Goal: Information Seeking & Learning: Learn about a topic

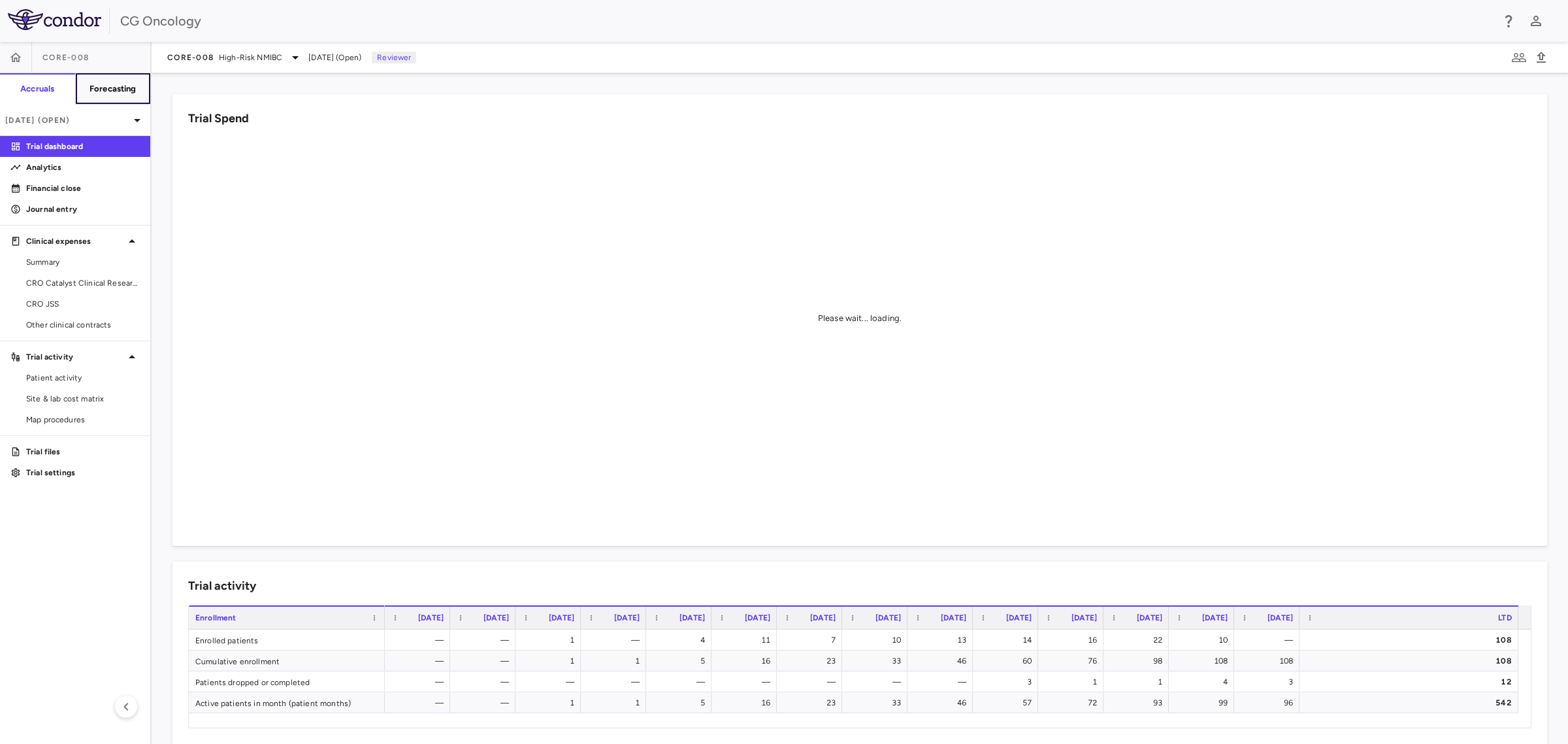
click at [112, 86] on h6 "Forecasting" at bounding box center [113, 88] width 47 height 12
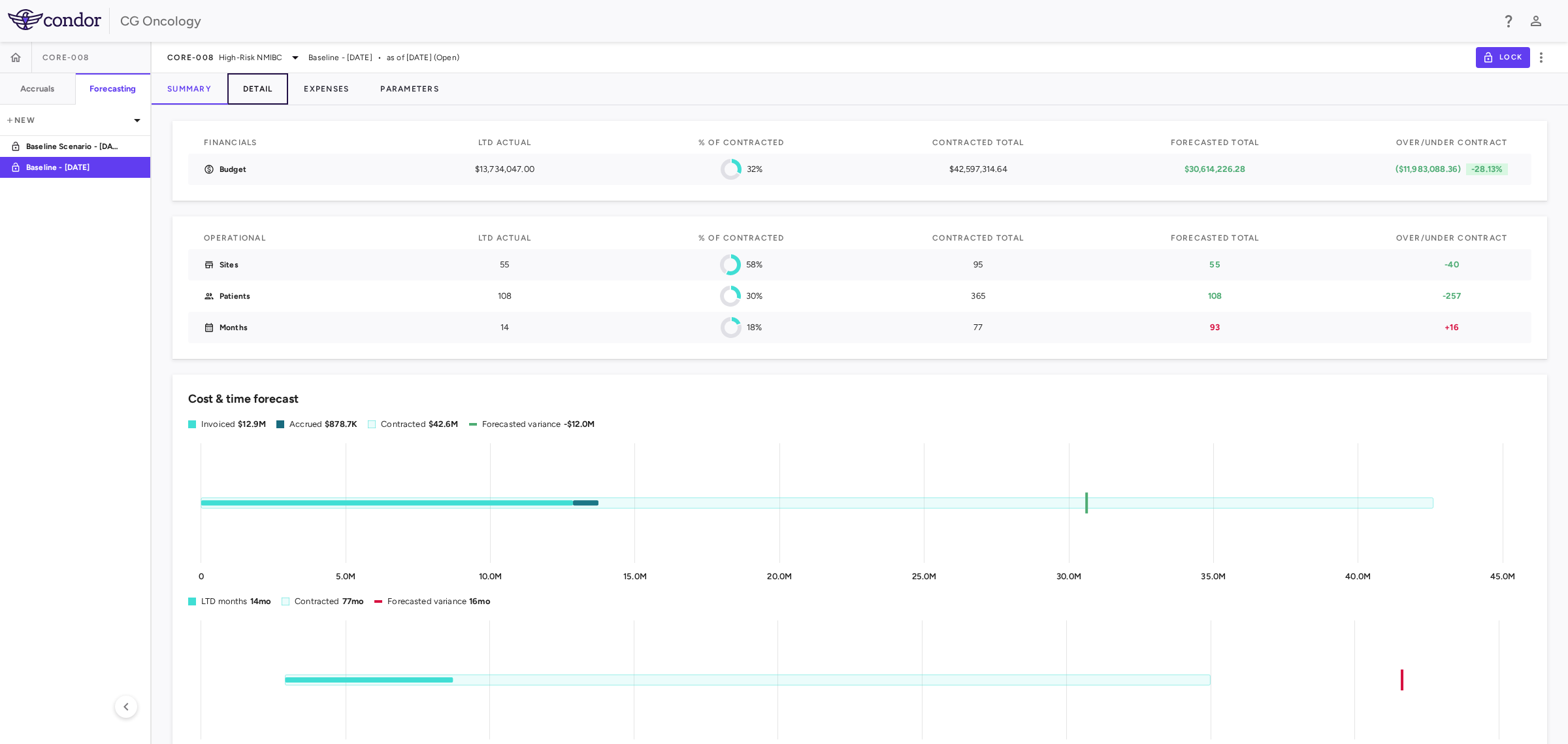
click at [262, 87] on button "Detail" at bounding box center [258, 88] width 61 height 31
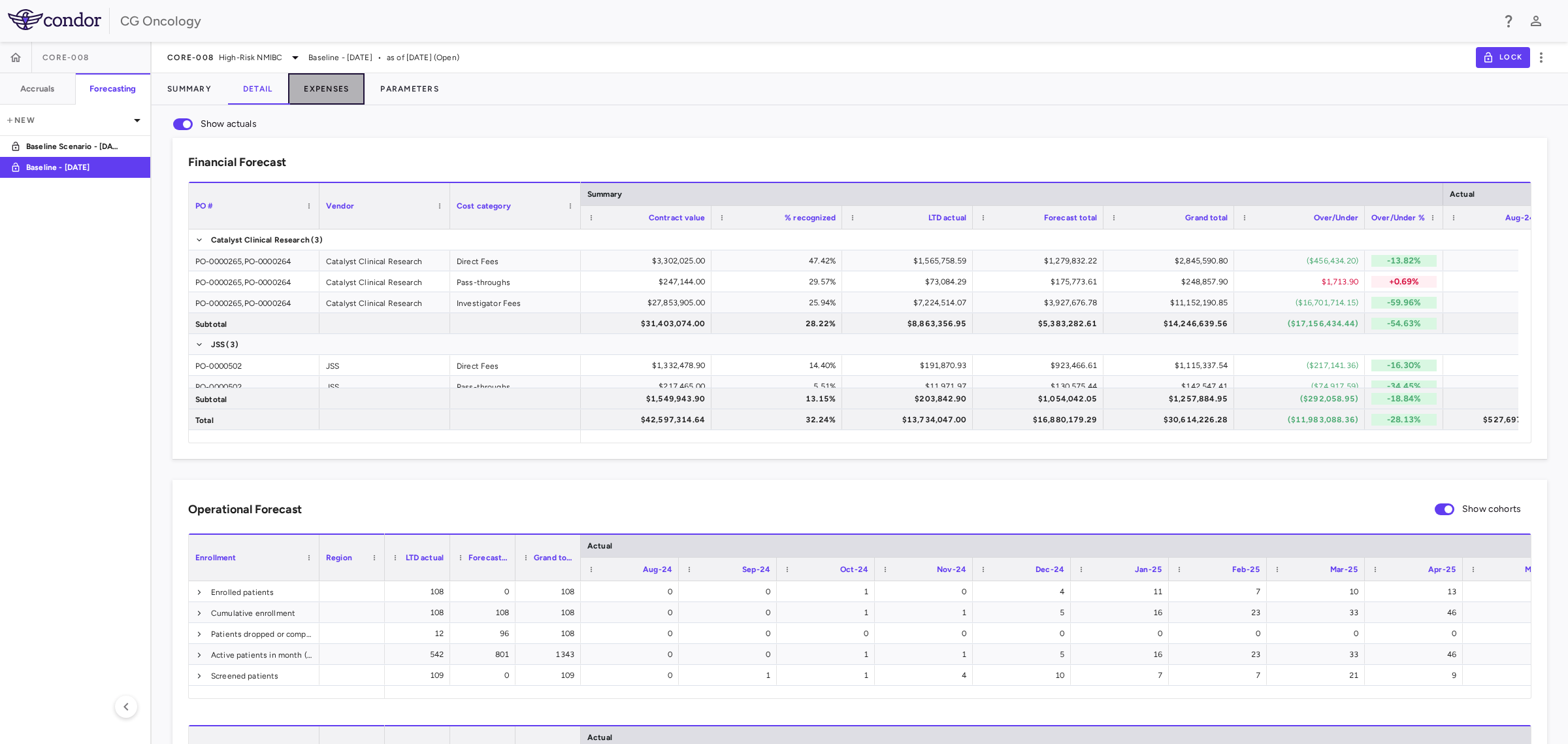
click at [335, 86] on button "Expenses" at bounding box center [326, 88] width 77 height 31
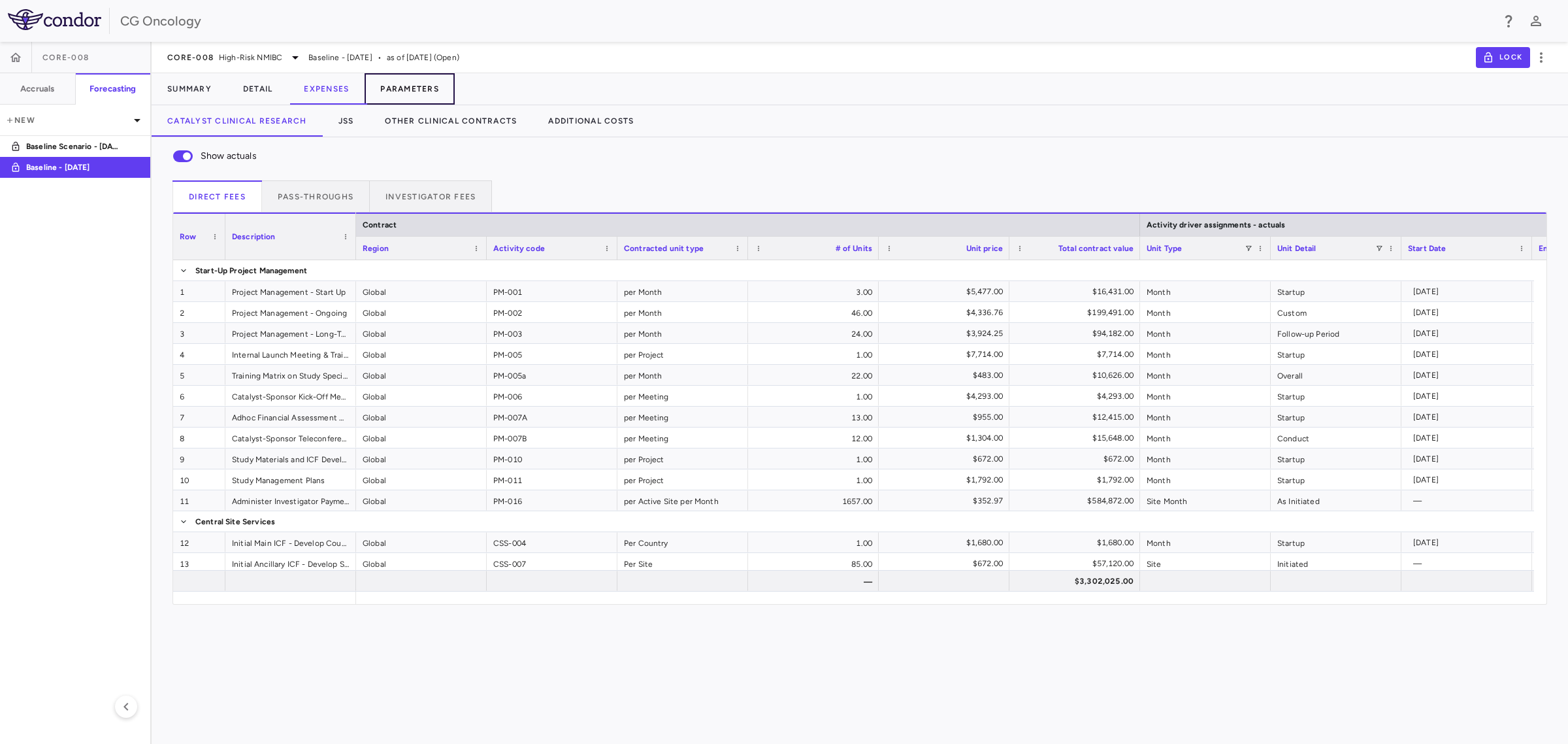
click at [405, 88] on button "Parameters" at bounding box center [409, 88] width 90 height 31
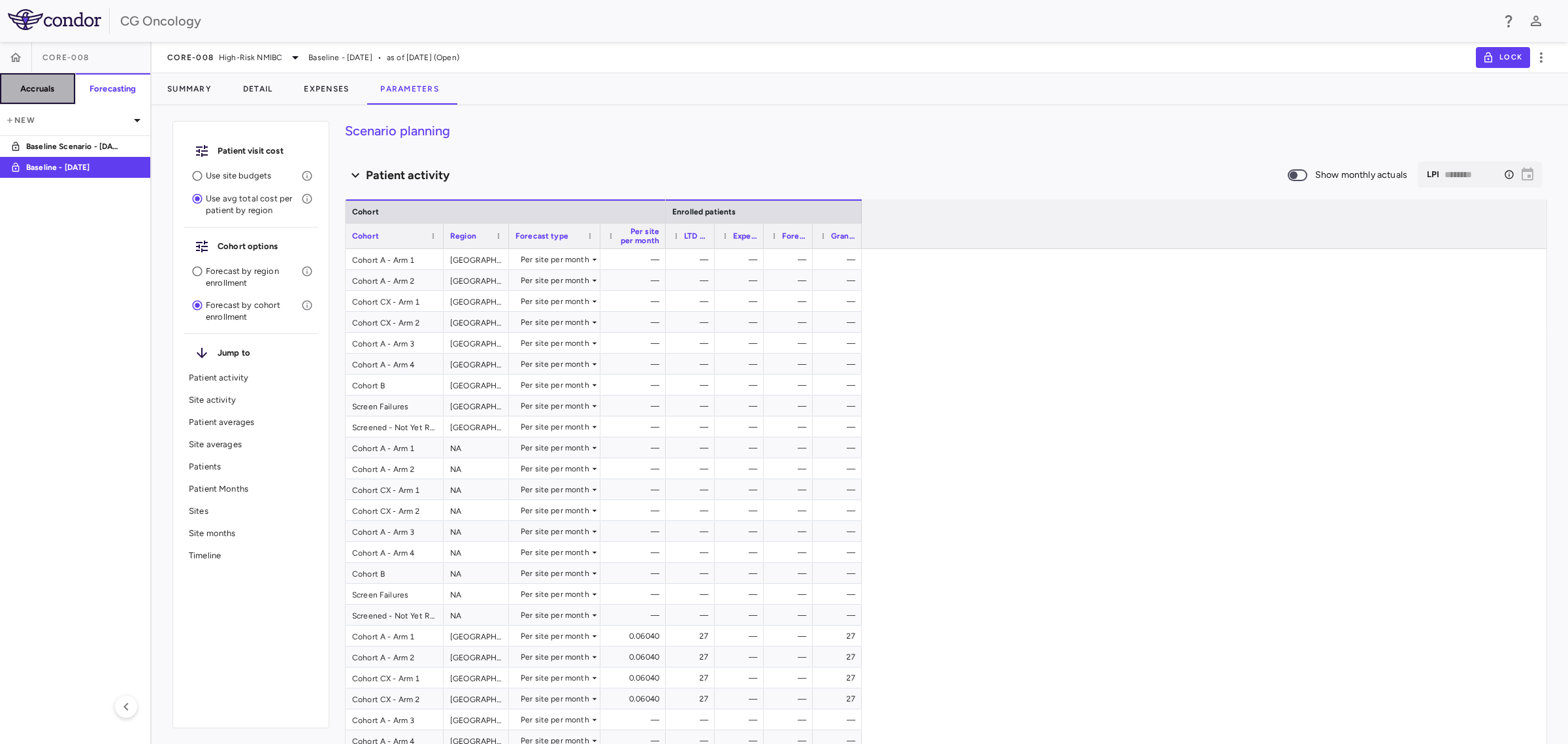
click at [46, 86] on h6 "Accruals" at bounding box center [37, 88] width 34 height 12
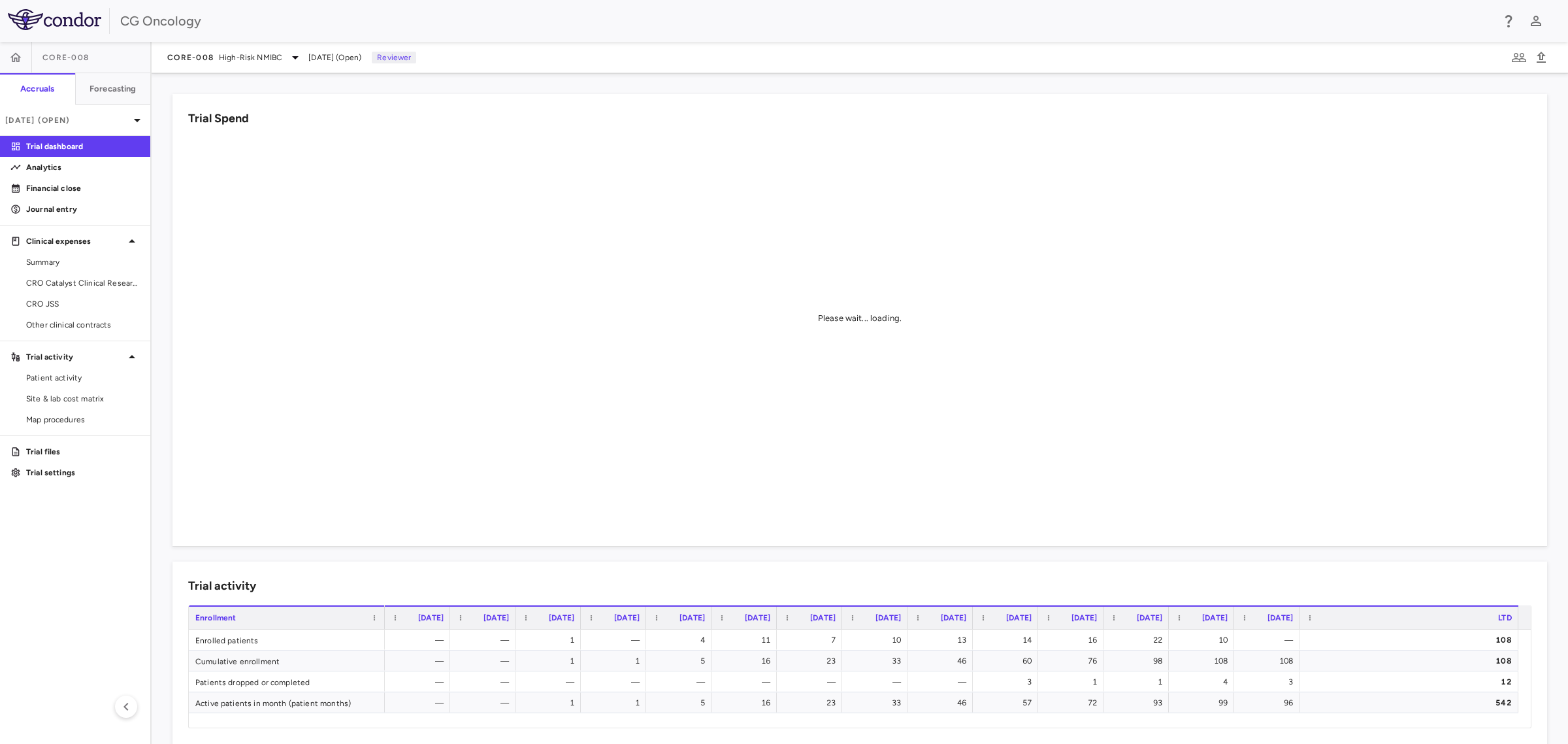
click at [87, 55] on span "CORE-008" at bounding box center [66, 57] width 46 height 10
click at [242, 55] on span "High-Risk NMIBC" at bounding box center [251, 57] width 64 height 12
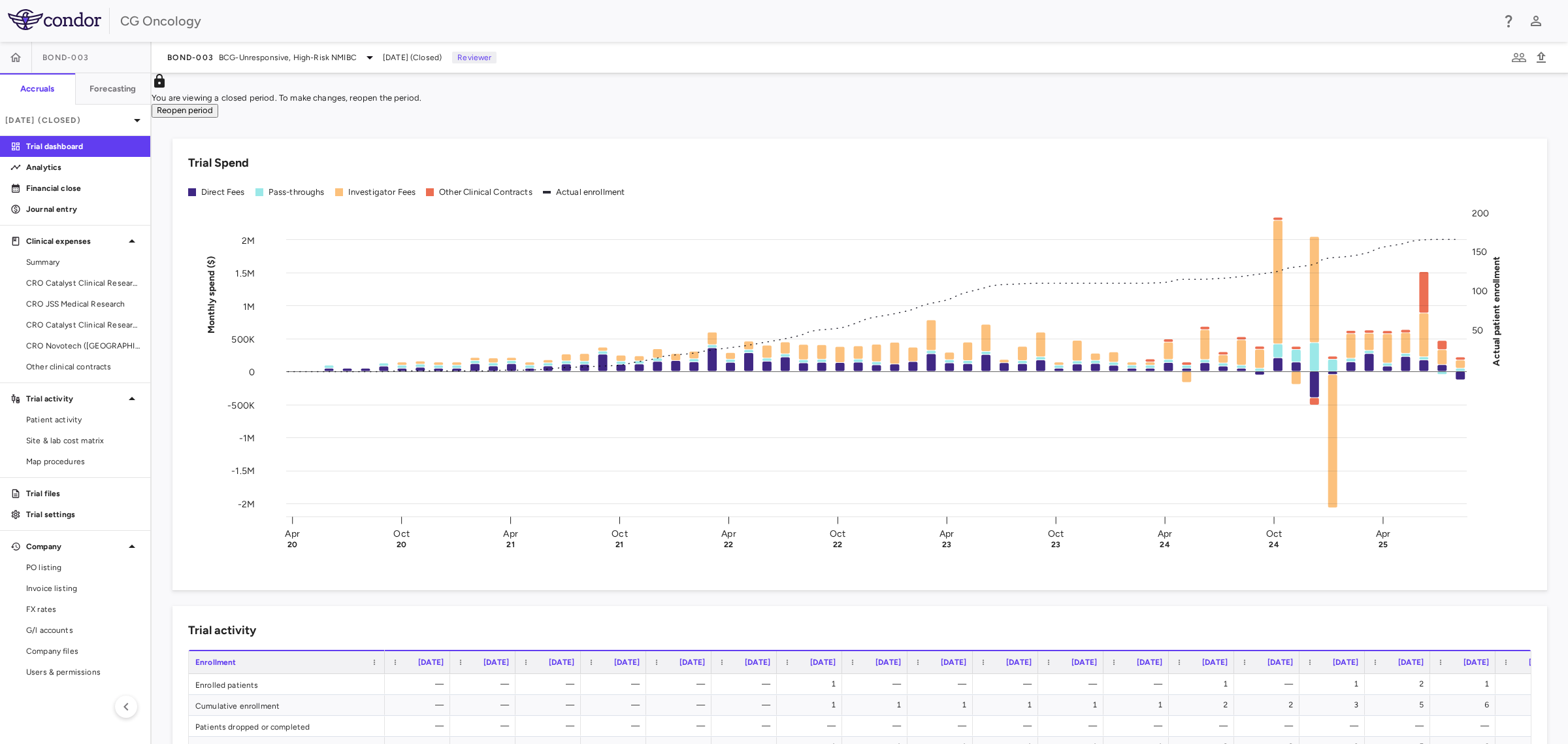
scroll to position [82, 0]
